Goal: Check status

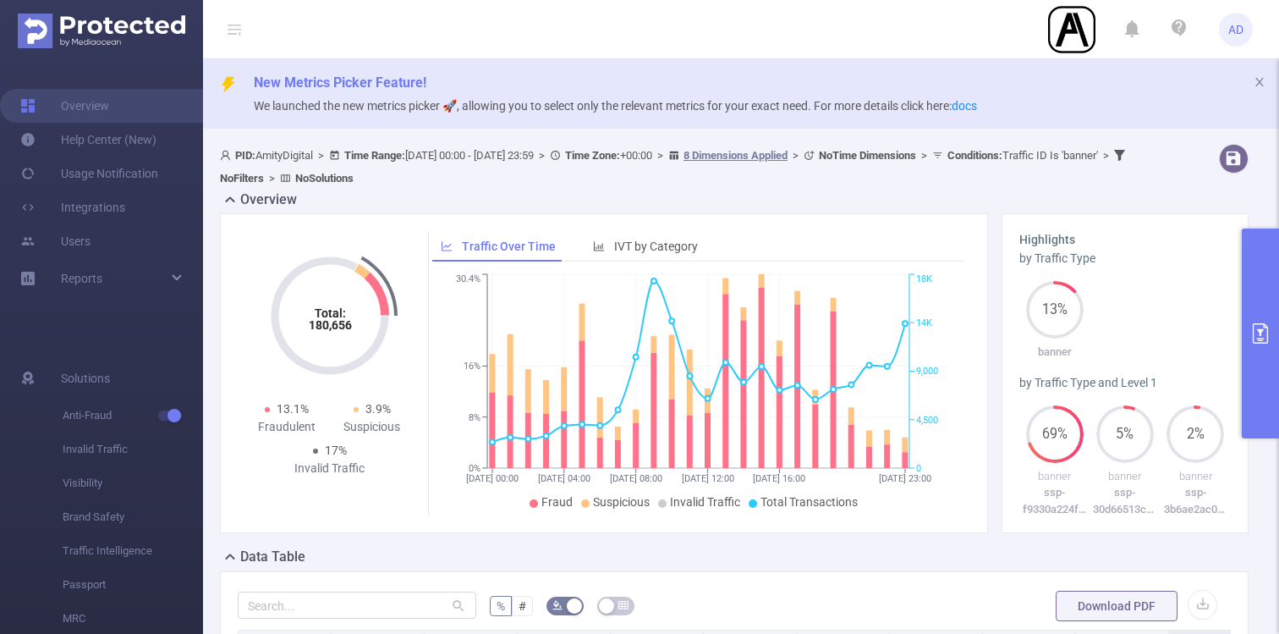
click at [1256, 339] on icon "primary" at bounding box center [1261, 333] width 20 height 20
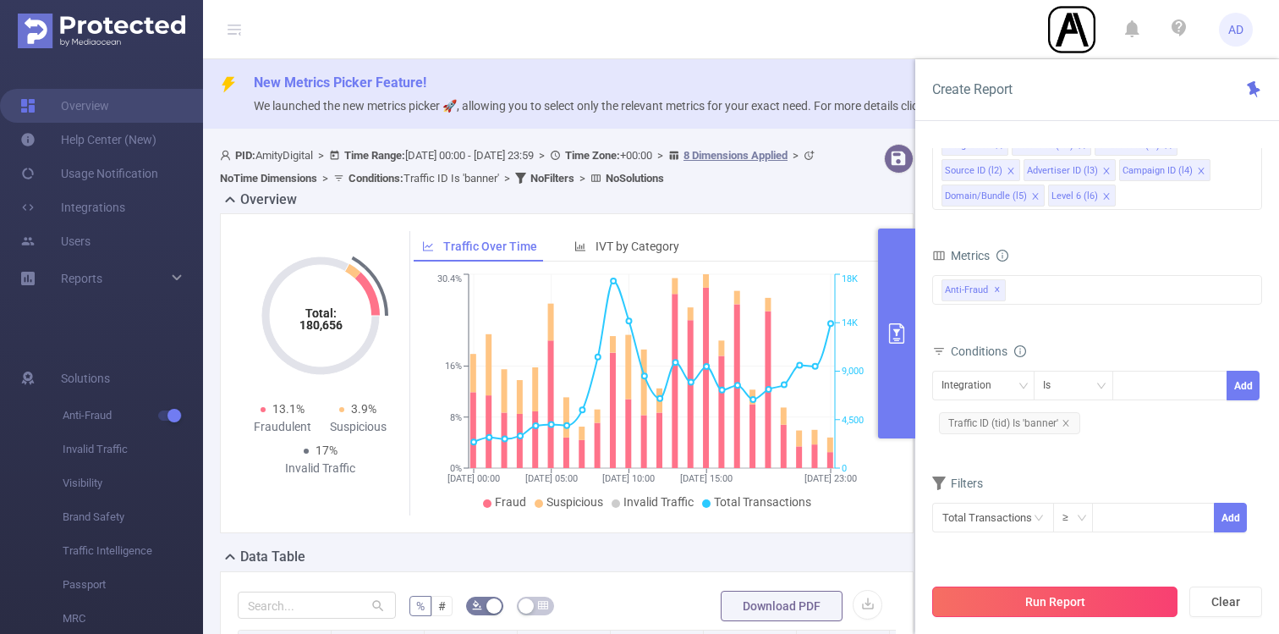
click at [1097, 596] on button "Run Report" at bounding box center [1055, 601] width 245 height 30
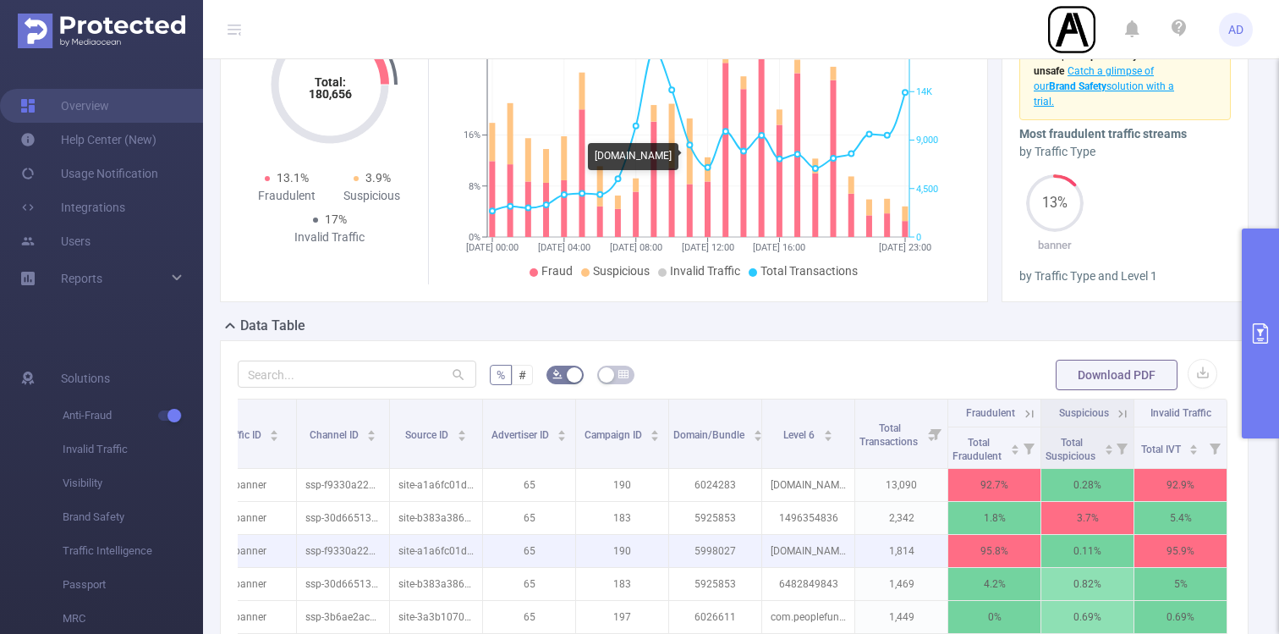
scroll to position [74, 0]
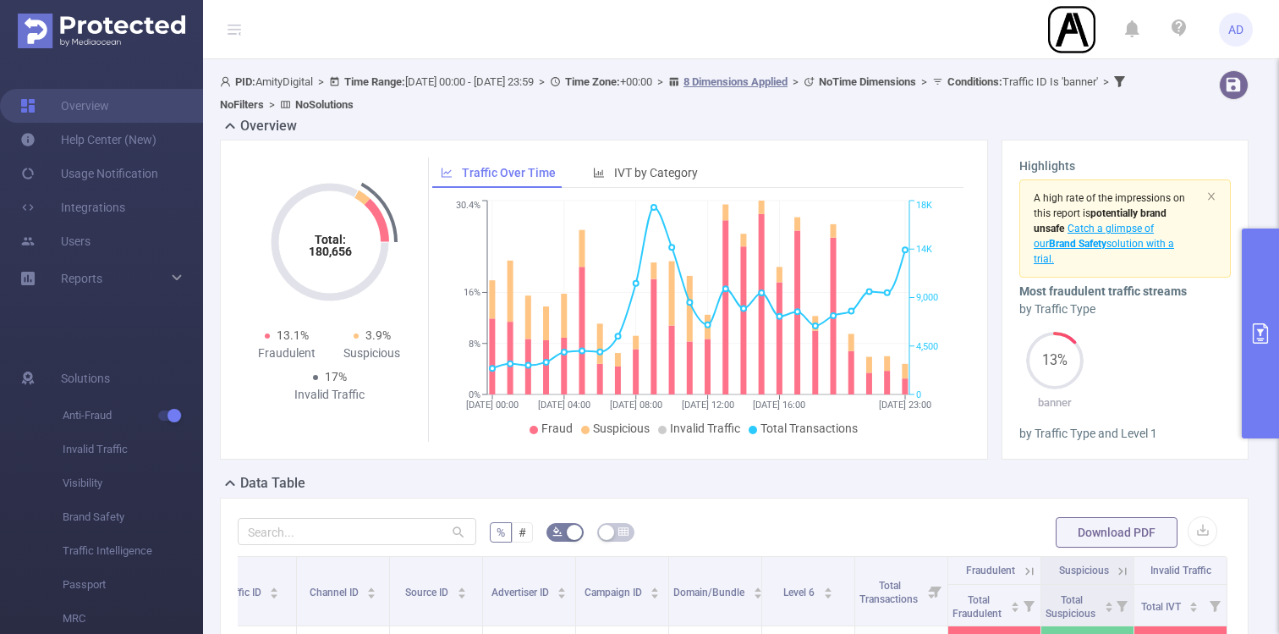
click at [1263, 338] on icon "primary" at bounding box center [1260, 333] width 15 height 20
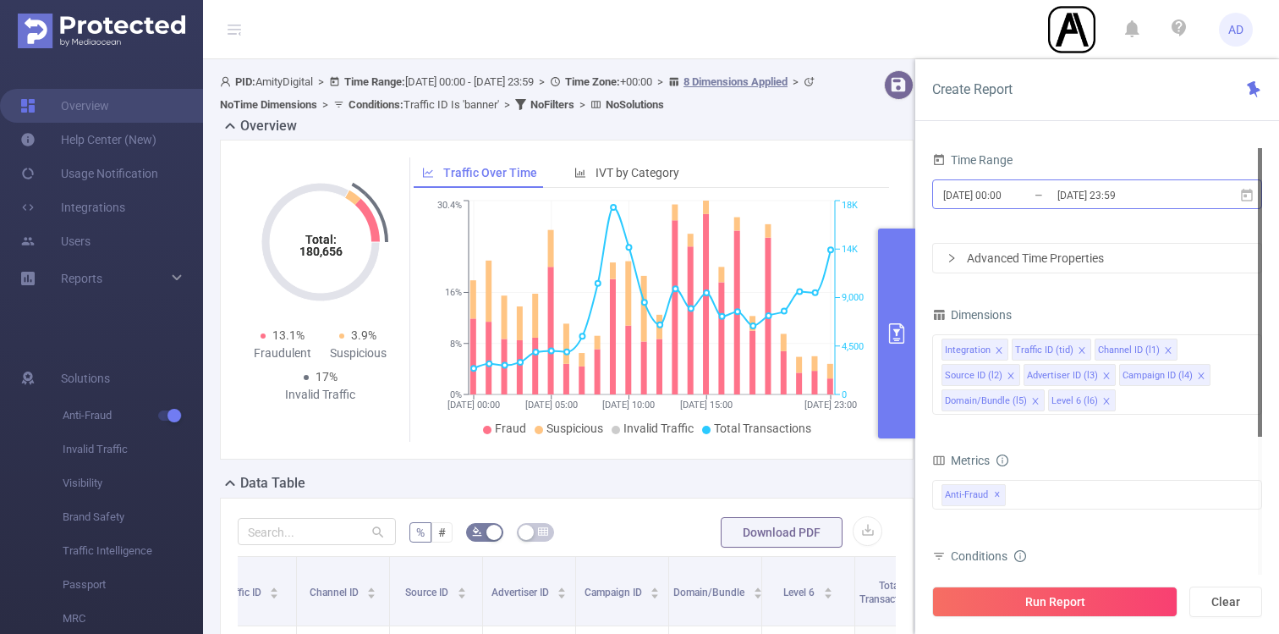
click at [1030, 199] on input "[DATE] 00:00" at bounding box center [1010, 195] width 137 height 23
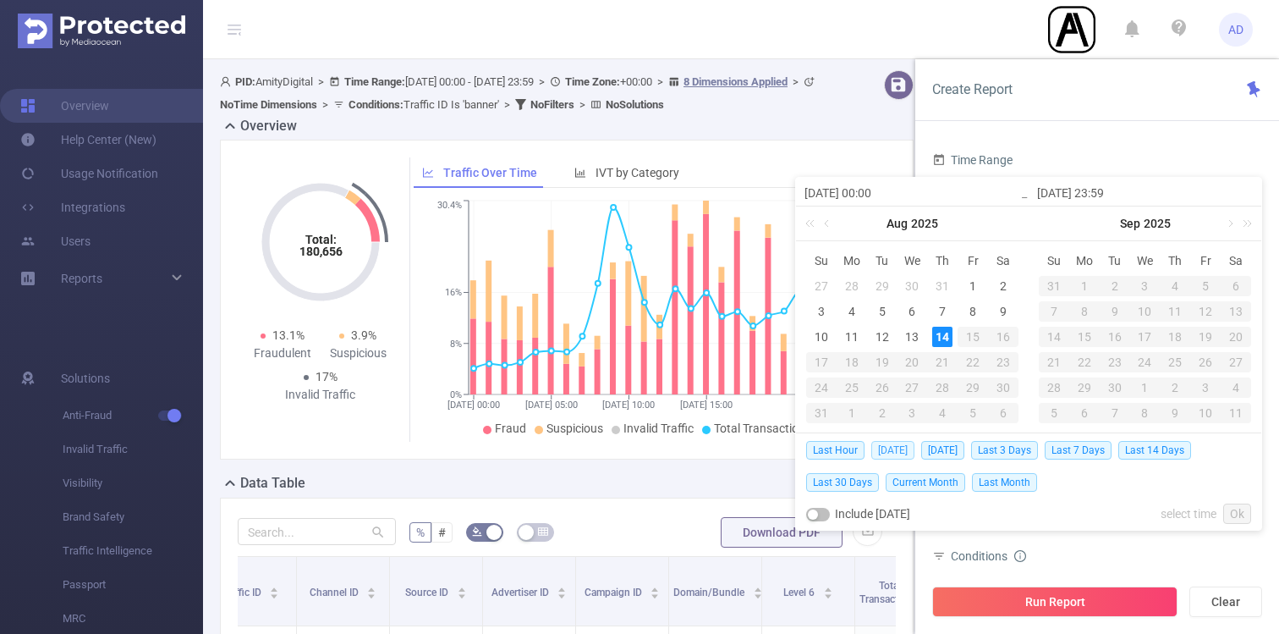
click at [896, 453] on span "[DATE]" at bounding box center [893, 450] width 43 height 19
type input "[DATE] 00:00"
type input "[DATE] 23:59"
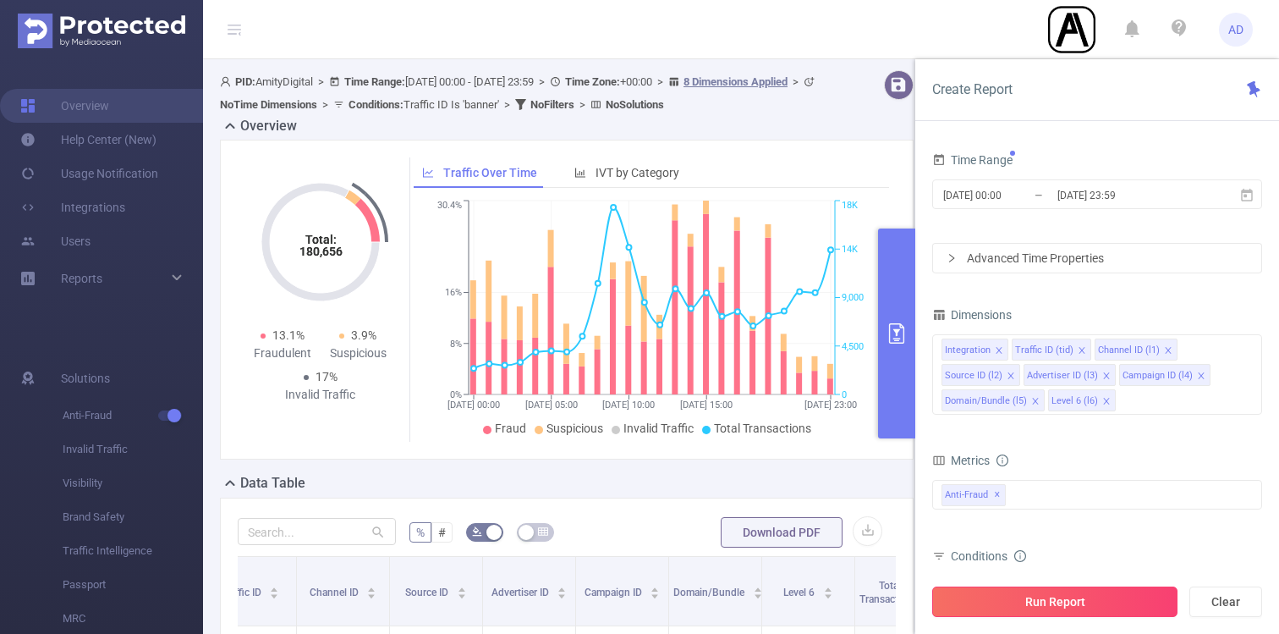
click at [1104, 602] on button "Run Report" at bounding box center [1055, 601] width 245 height 30
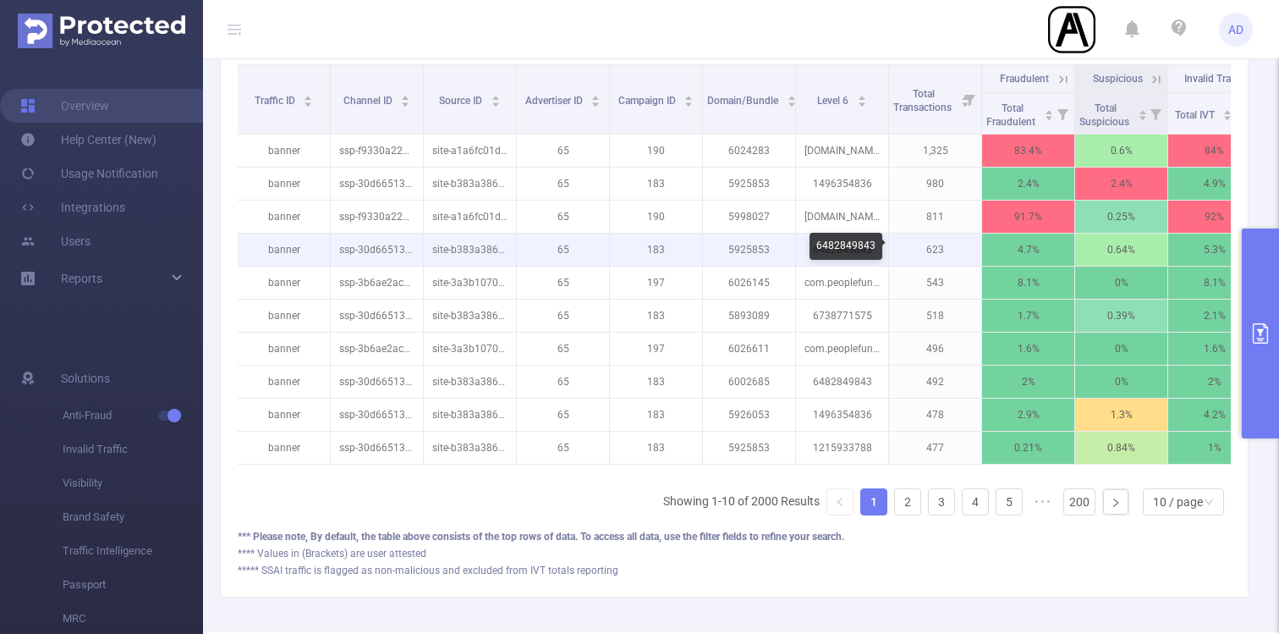
scroll to position [0, 128]
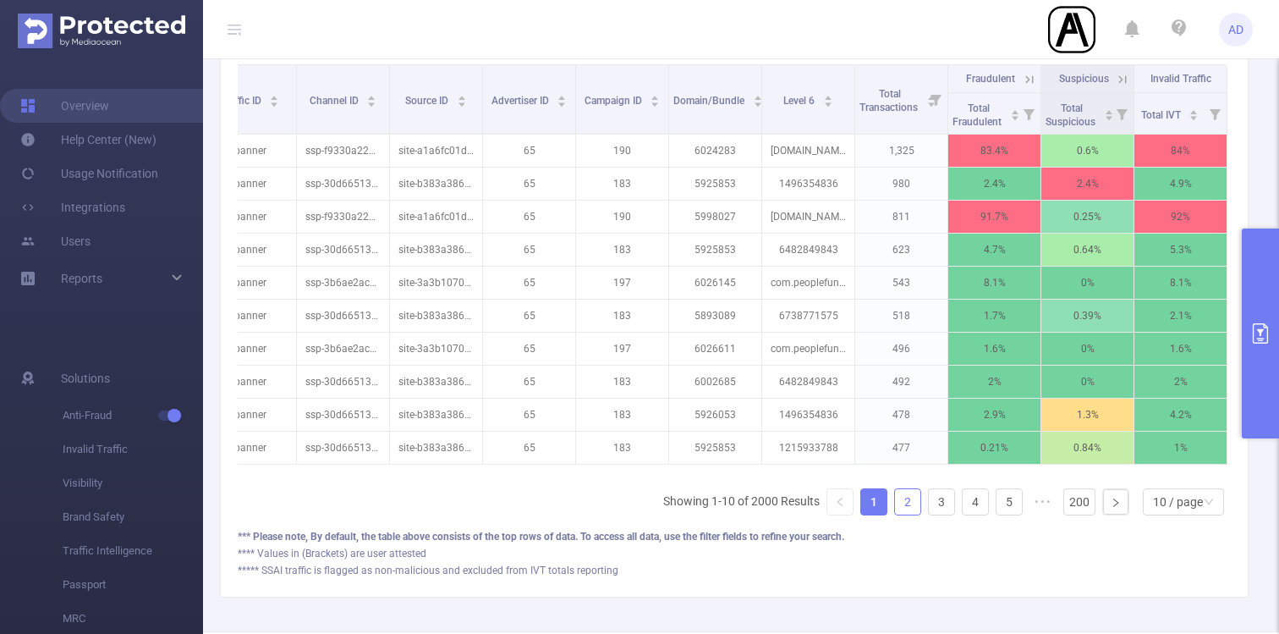
click at [906, 496] on link "2" at bounding box center [907, 501] width 25 height 25
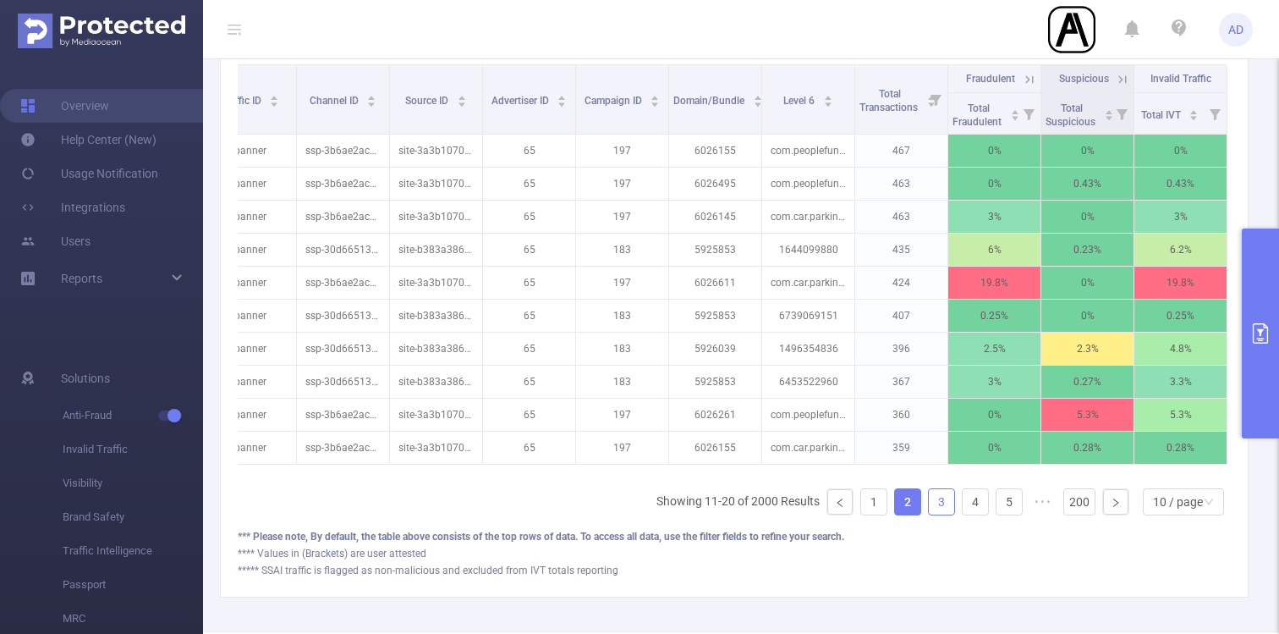
click at [938, 498] on link "3" at bounding box center [941, 501] width 25 height 25
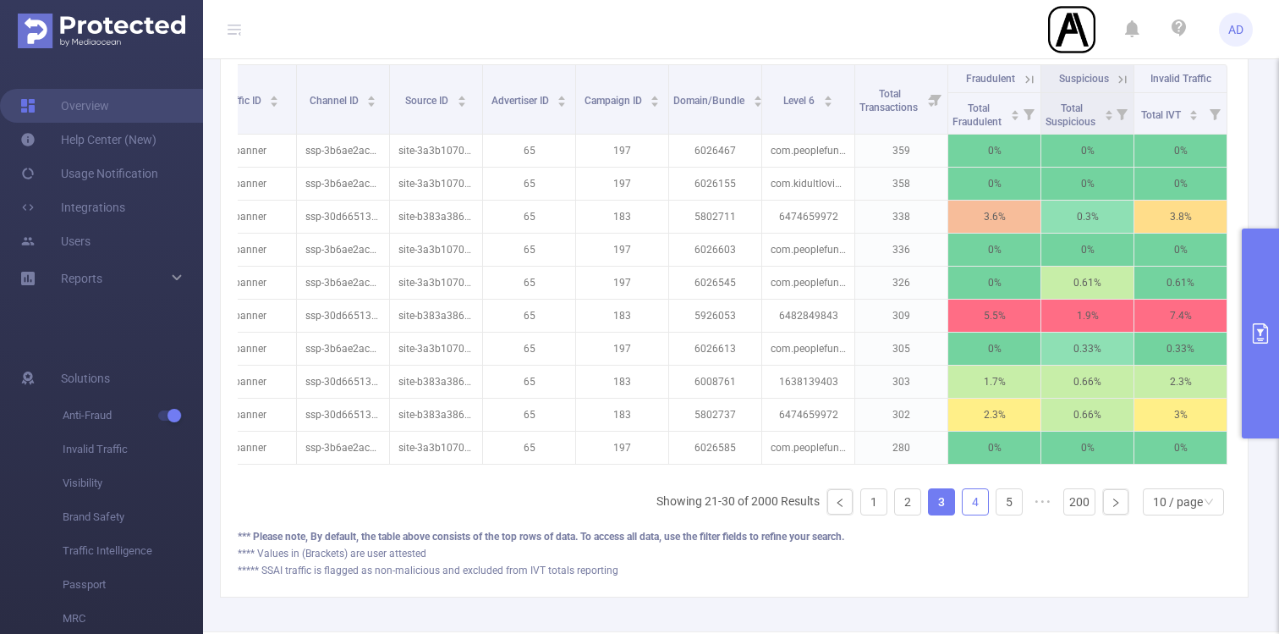
click at [967, 506] on link "4" at bounding box center [975, 501] width 25 height 25
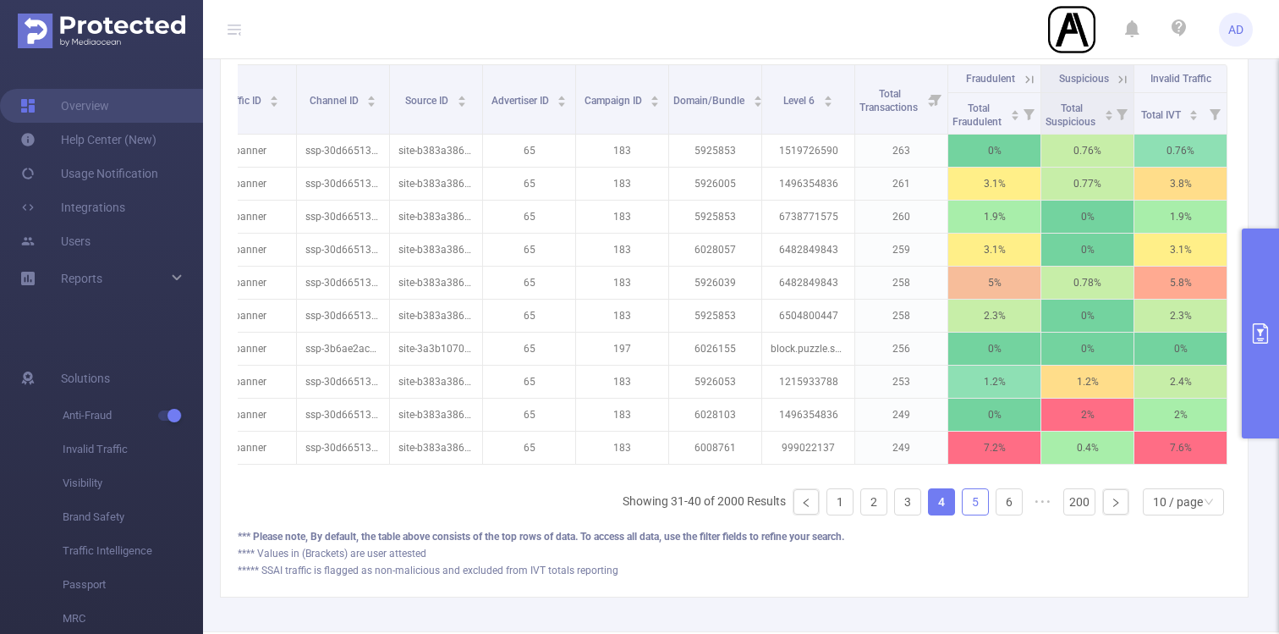
click at [980, 506] on link "5" at bounding box center [975, 501] width 25 height 25
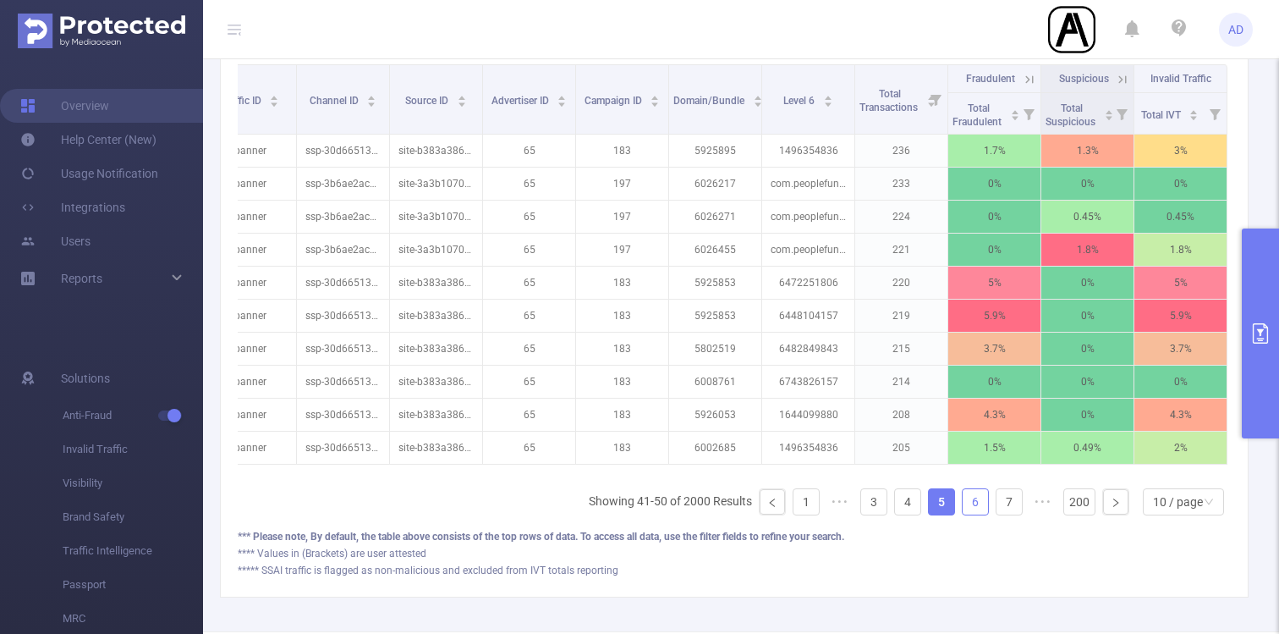
click at [974, 508] on link "6" at bounding box center [975, 501] width 25 height 25
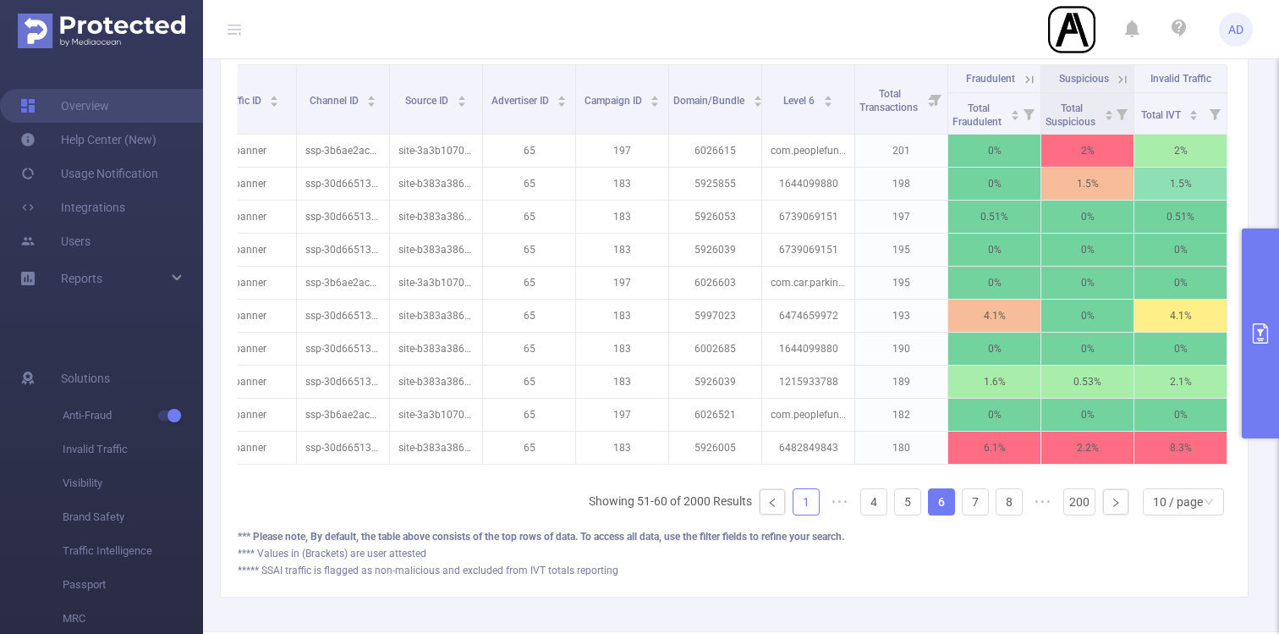
click at [802, 506] on link "1" at bounding box center [806, 501] width 25 height 25
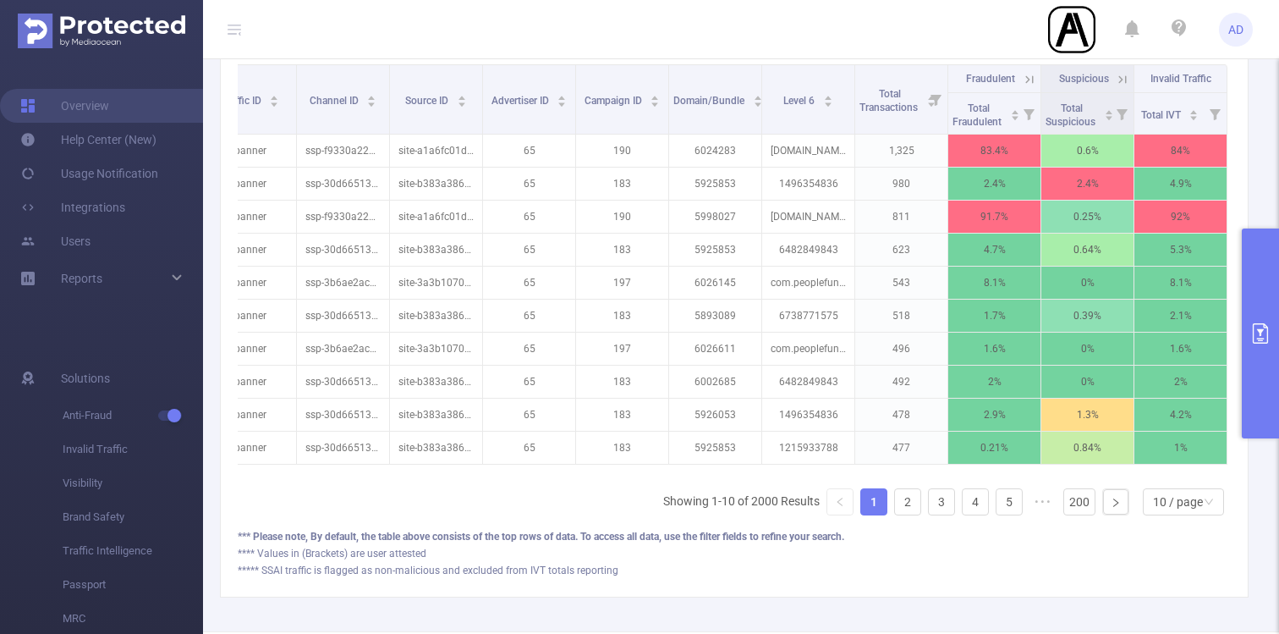
click at [1026, 72] on icon at bounding box center [1029, 79] width 15 height 15
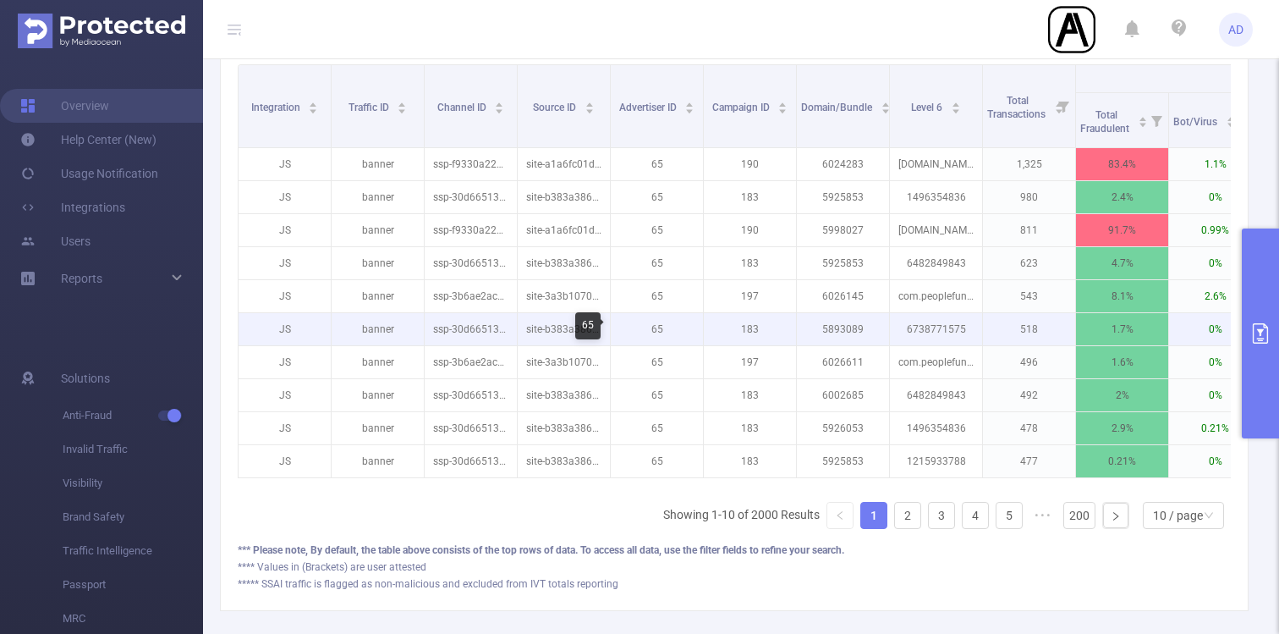
scroll to position [479, 0]
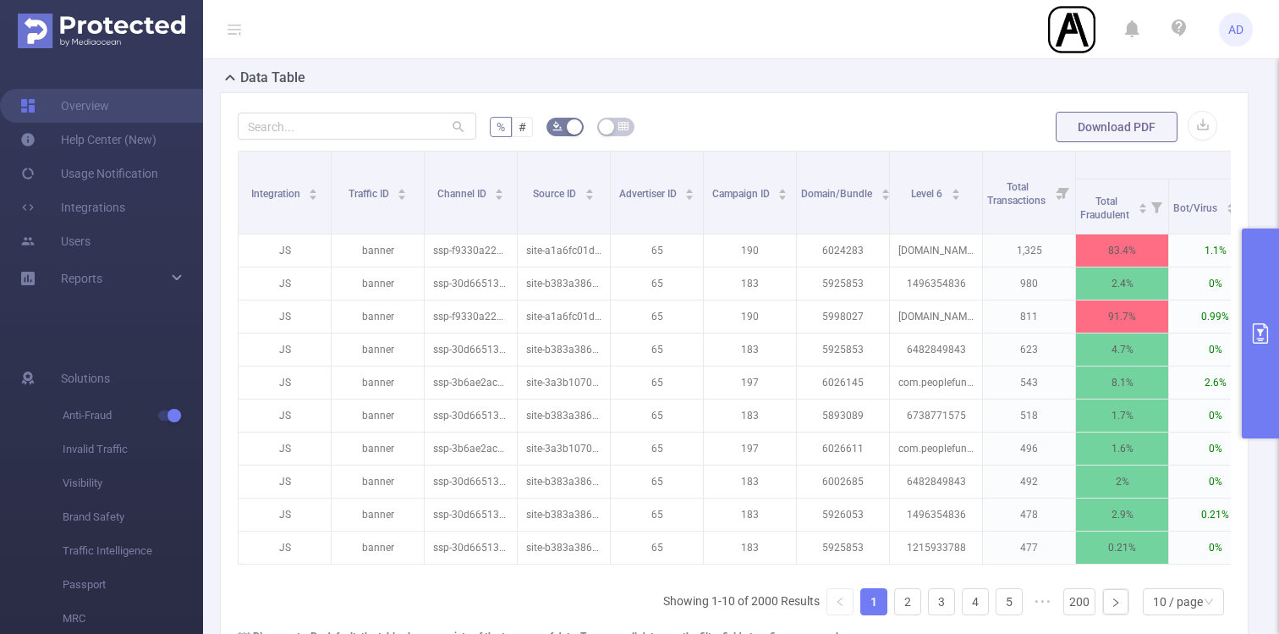
click at [1253, 292] on button "primary" at bounding box center [1260, 333] width 37 height 210
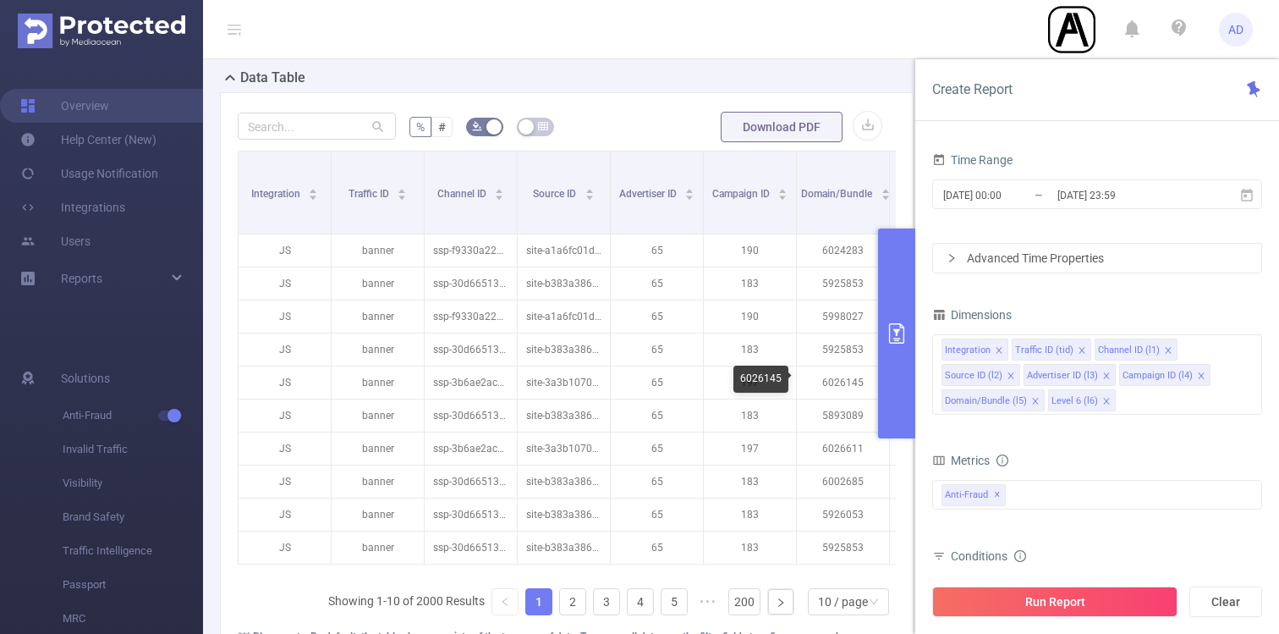
click at [780, 371] on div "6026145" at bounding box center [761, 379] width 55 height 27
click at [904, 320] on button "primary" at bounding box center [896, 333] width 37 height 210
